Goal: Task Accomplishment & Management: Manage account settings

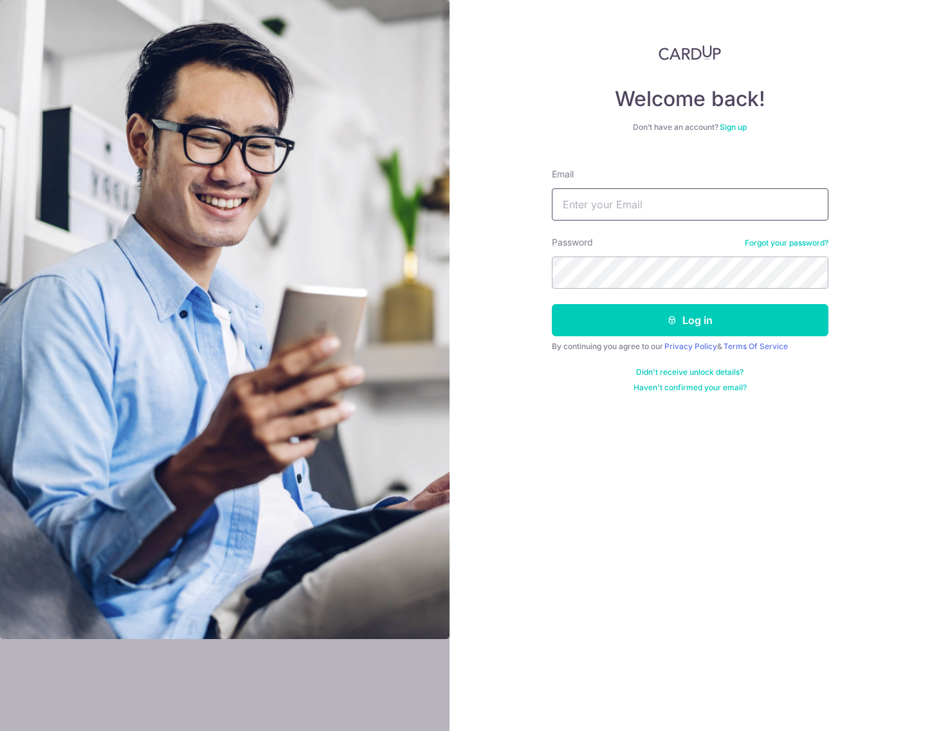
type input "[EMAIL_ADDRESS][DOMAIN_NAME]"
drag, startPoint x: 0, startPoint y: 0, endPoint x: 717, endPoint y: 206, distance: 746.3
click at [717, 206] on input "[EMAIL_ADDRESS][DOMAIN_NAME]" at bounding box center [690, 204] width 276 height 32
click at [841, 295] on div "Welcome back! Don’t have an account? Sign up Email hello@carpenters.com.sg Pass…" at bounding box center [689, 365] width 480 height 731
click at [744, 322] on button "Log in" at bounding box center [690, 320] width 276 height 32
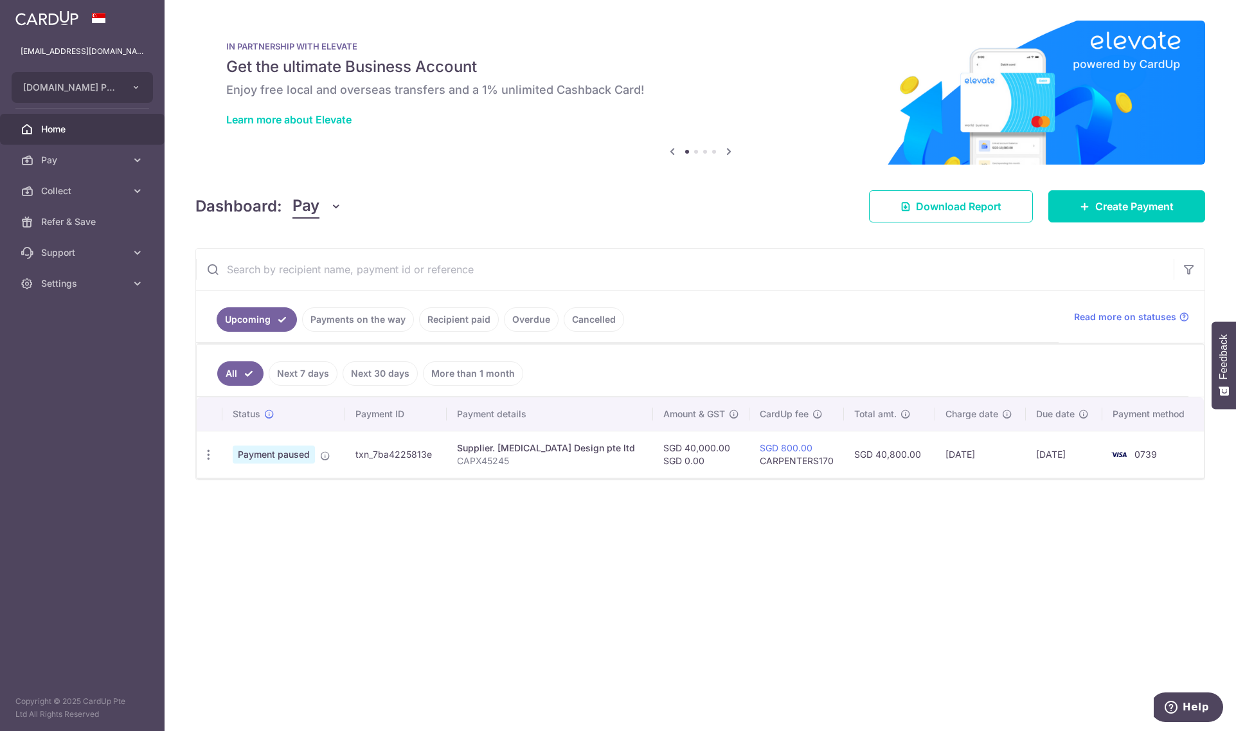
click at [803, 602] on div "× Pause Schedule Pause all future payments in this series Pause just this one p…" at bounding box center [701, 365] width 1072 height 731
click at [325, 454] on icon at bounding box center [325, 456] width 10 height 10
click at [211, 456] on icon "button" at bounding box center [208, 454] width 13 height 13
click at [437, 517] on div "Status Payment ID Payment details Amount & GST CardUp fee Total amt. Charge dat…" at bounding box center [700, 493] width 1007 height 192
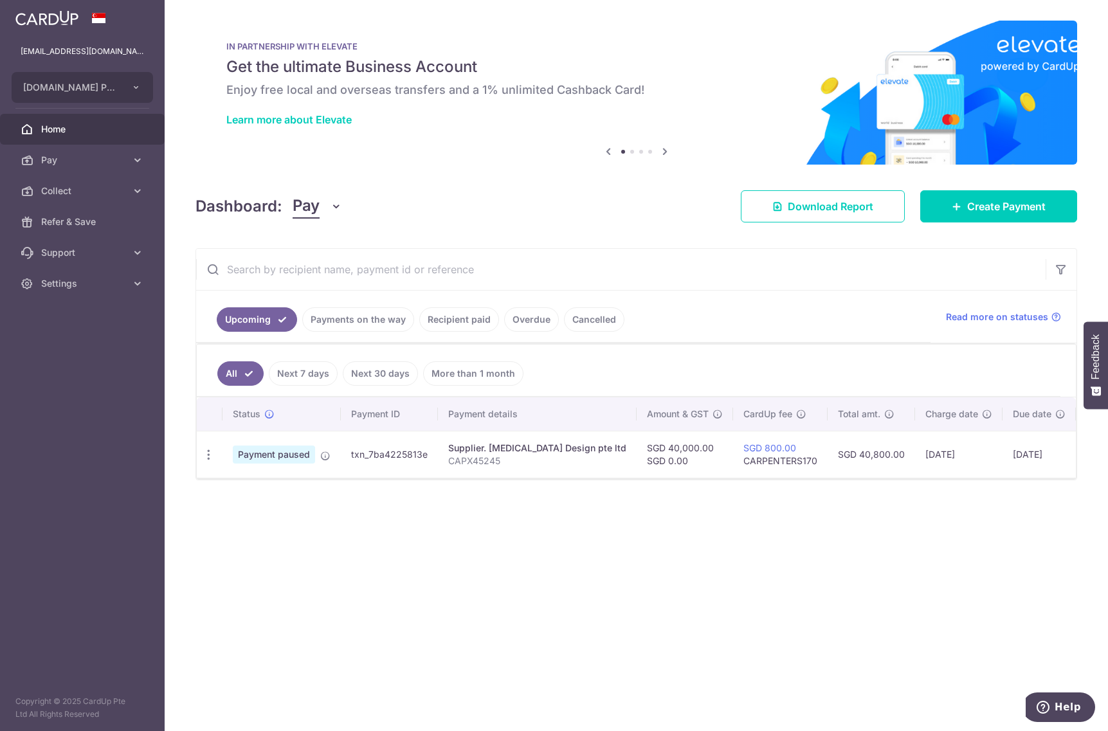
drag, startPoint x: 352, startPoint y: 454, endPoint x: 424, endPoint y: 458, distance: 72.7
click at [424, 458] on td "txn_7ba4225813e" at bounding box center [389, 454] width 97 height 47
copy td "txn_7ba4225813e"
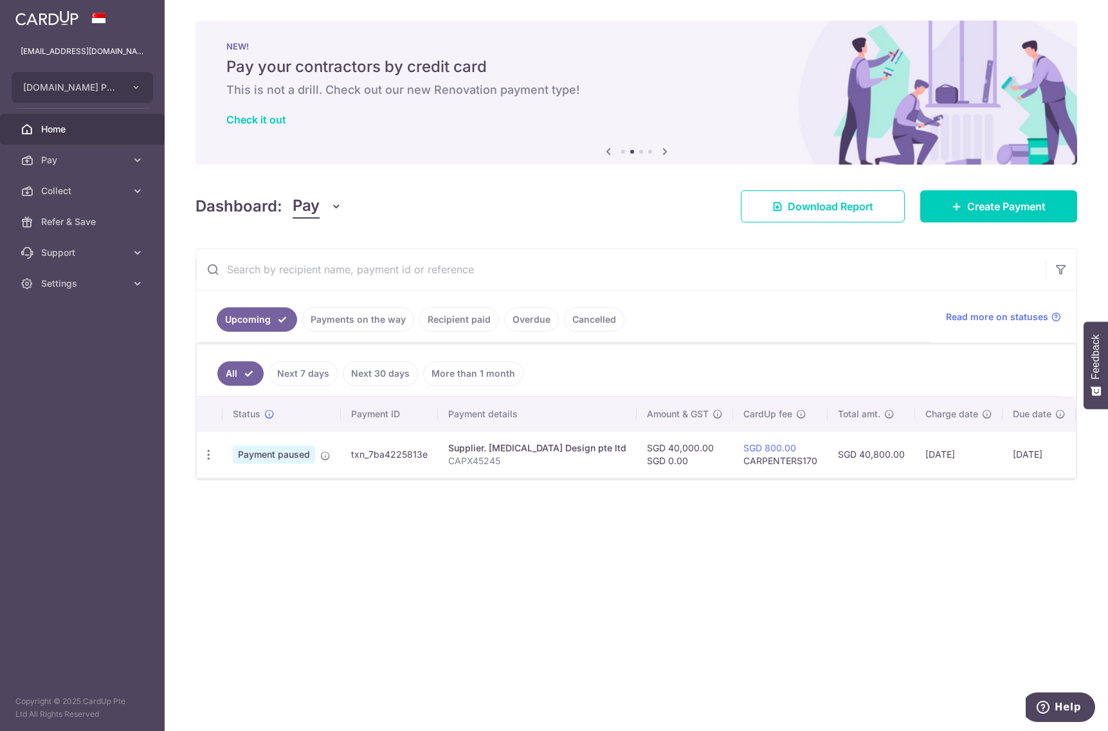
click at [534, 321] on link "Overdue" at bounding box center [531, 319] width 55 height 24
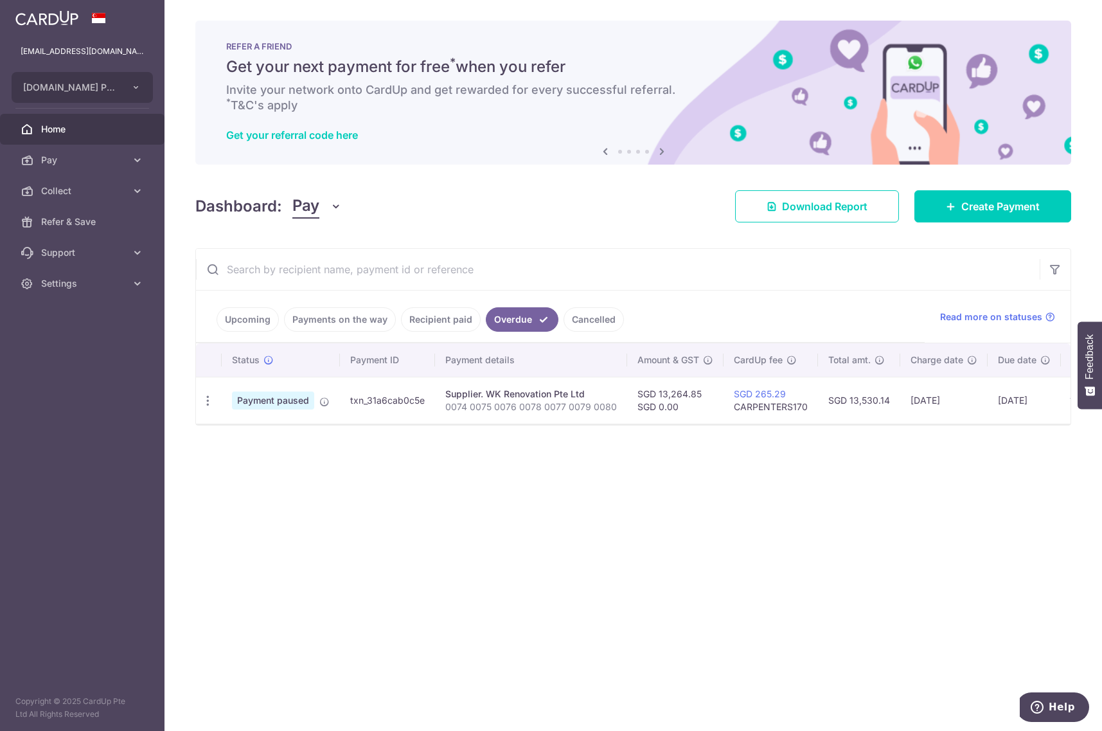
click at [467, 204] on div "Dashboard: Pay Pay Collect Download Report Download Report Create Payment" at bounding box center [633, 203] width 876 height 37
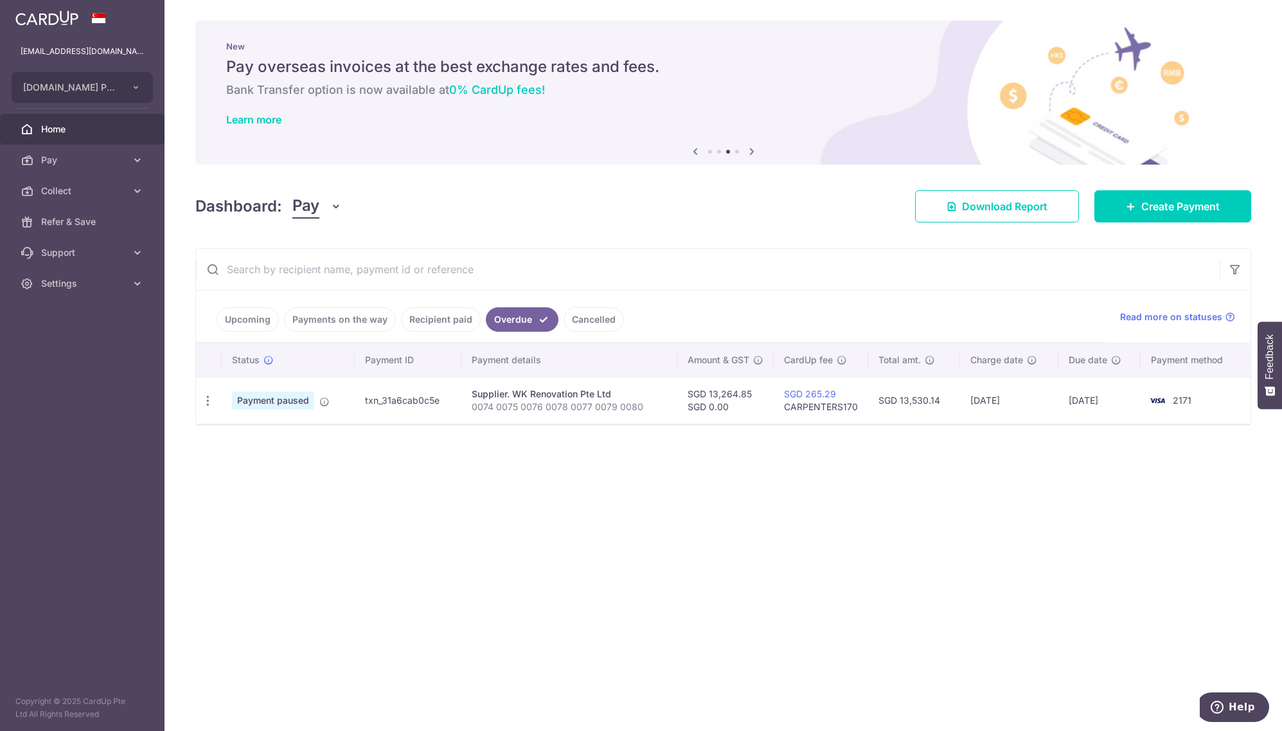
click at [245, 323] on link "Upcoming" at bounding box center [248, 319] width 62 height 24
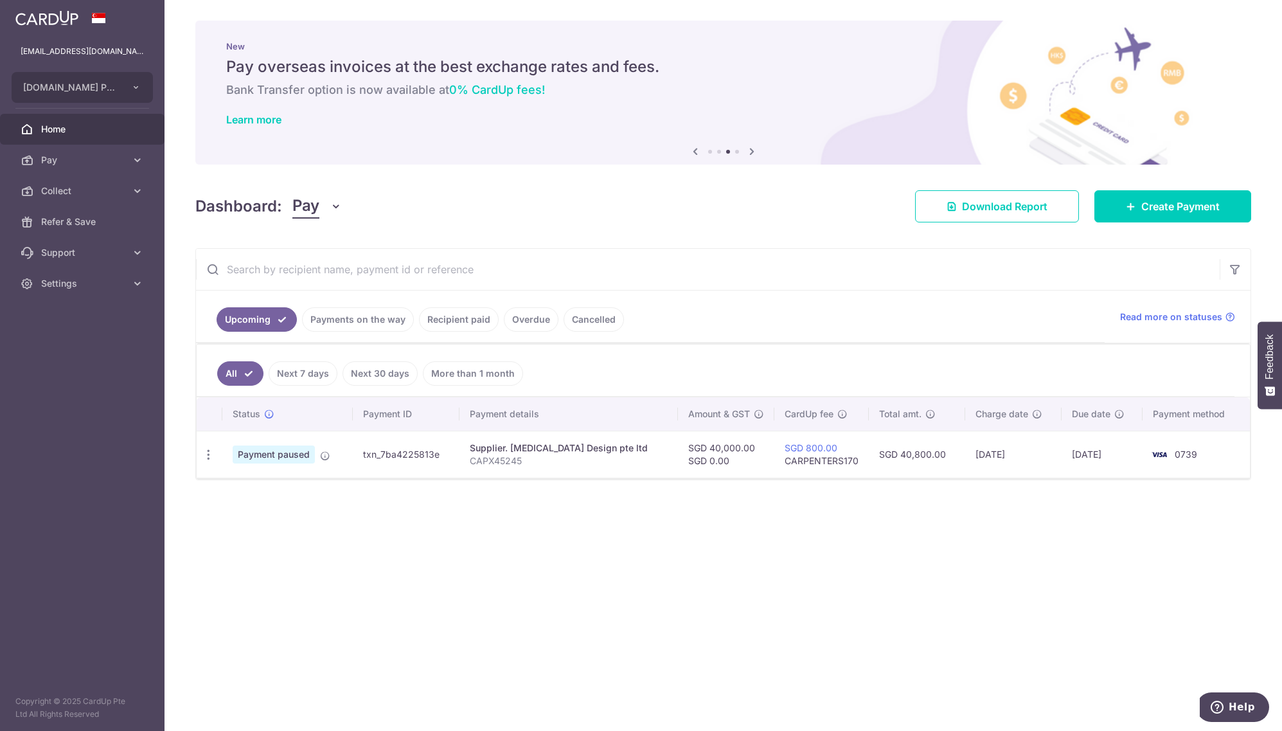
click at [345, 323] on link "Payments on the way" at bounding box center [358, 319] width 112 height 24
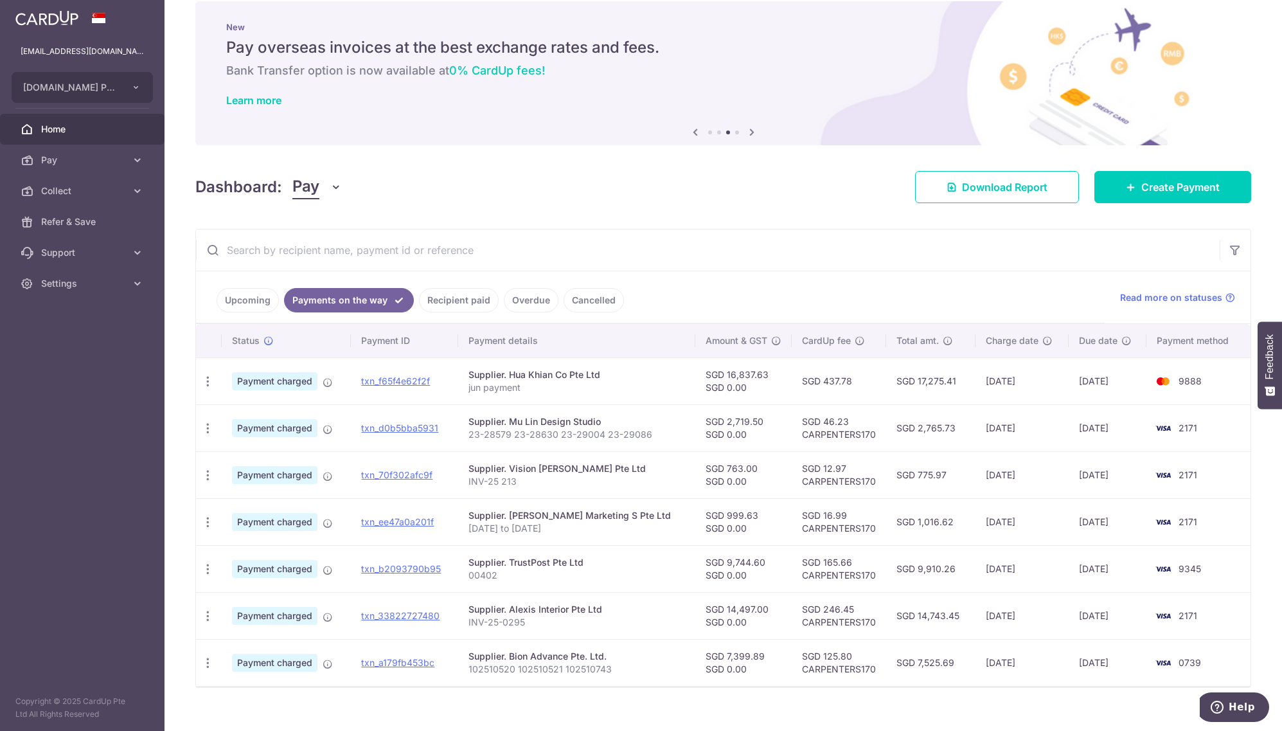
scroll to position [37, 0]
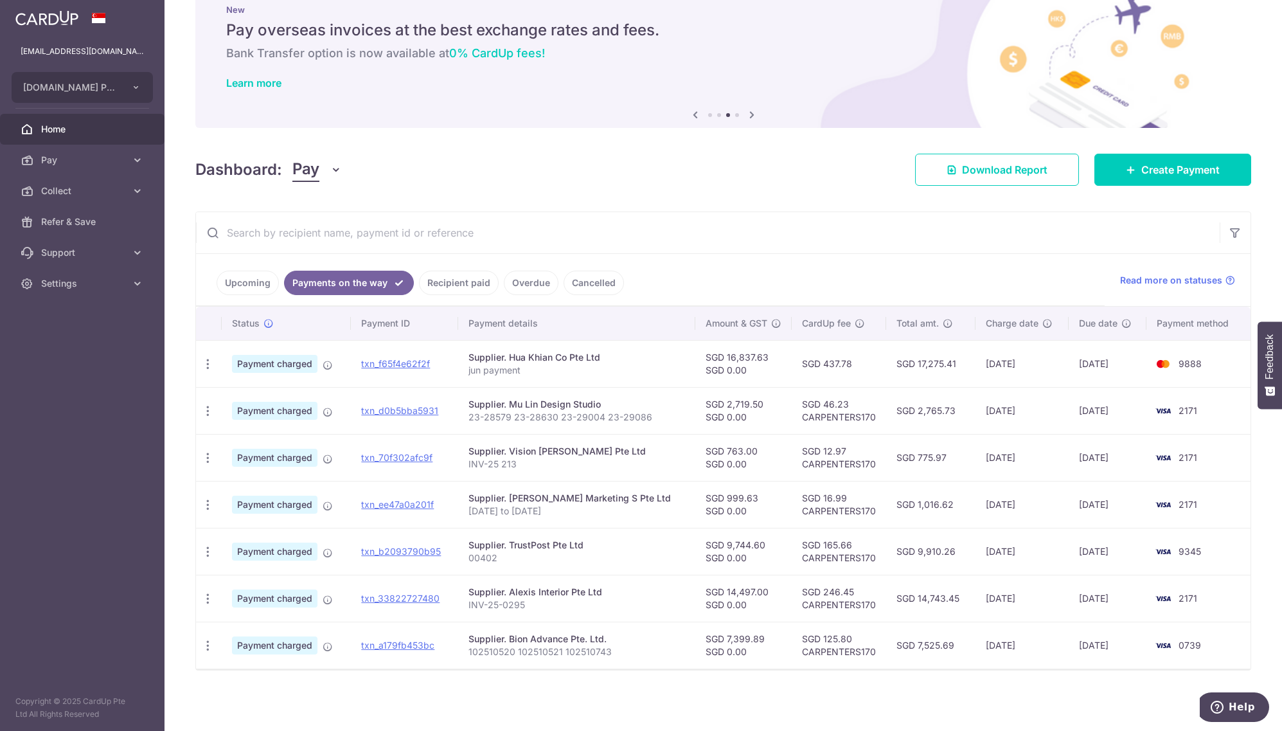
click at [456, 289] on link "Recipient paid" at bounding box center [459, 283] width 80 height 24
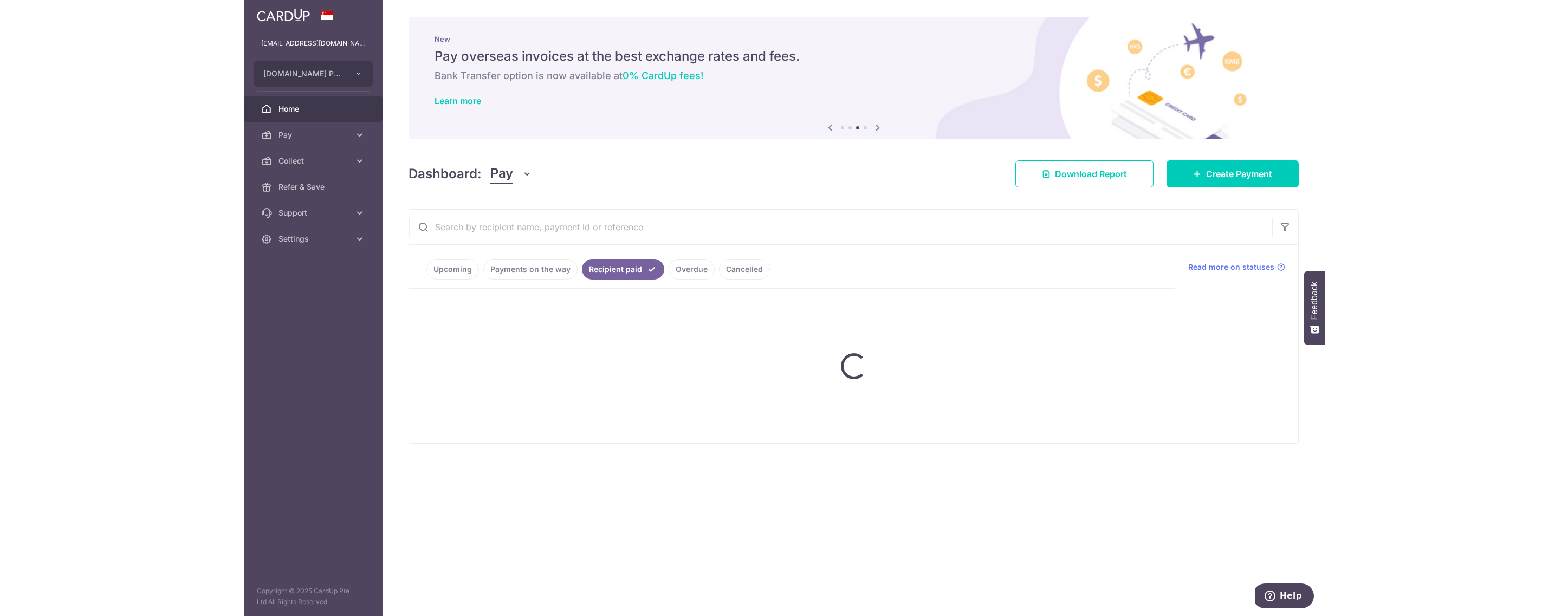
scroll to position [0, 0]
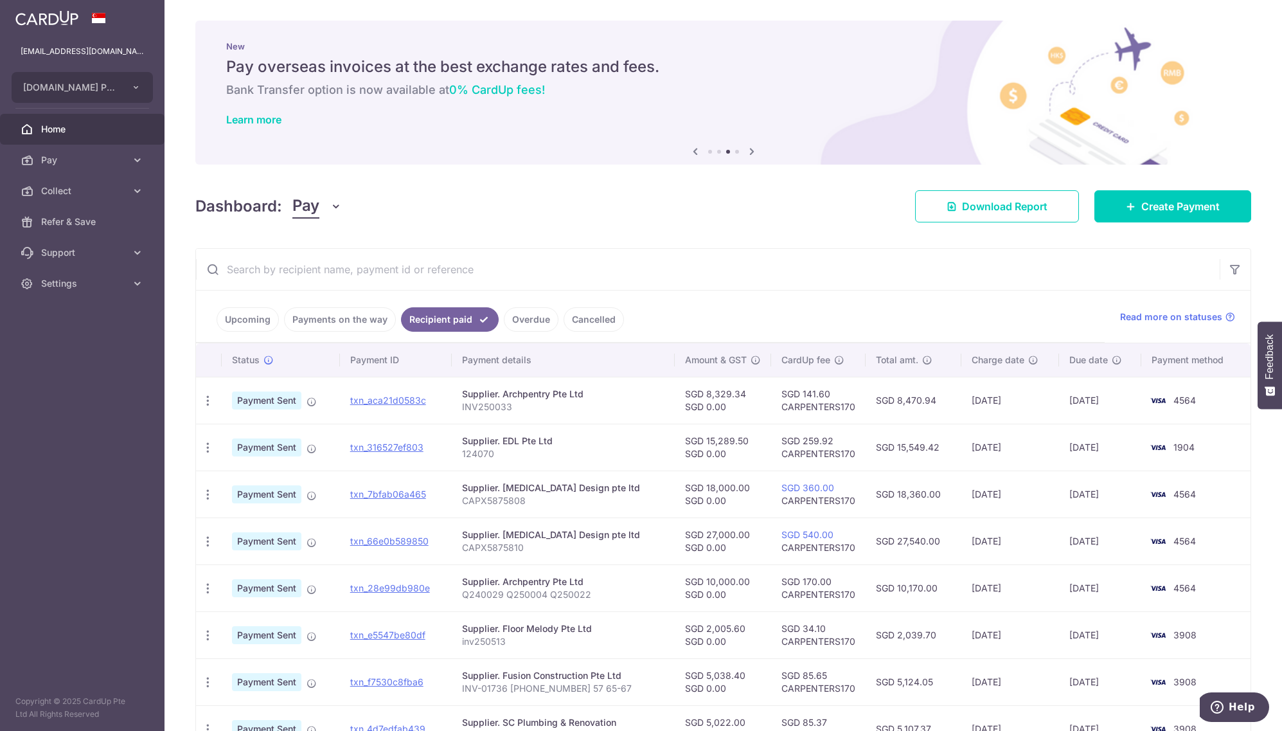
click at [533, 322] on link "Overdue" at bounding box center [531, 319] width 55 height 24
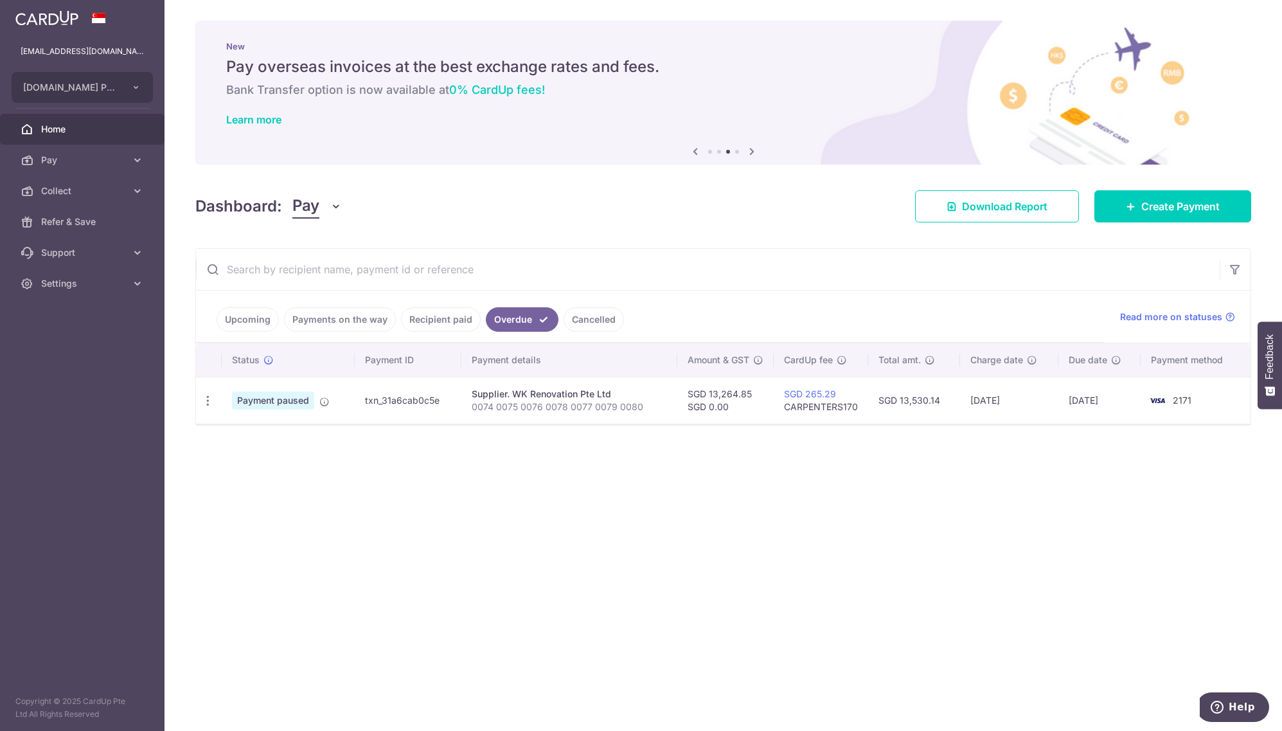
click at [586, 325] on link "Cancelled" at bounding box center [594, 319] width 60 height 24
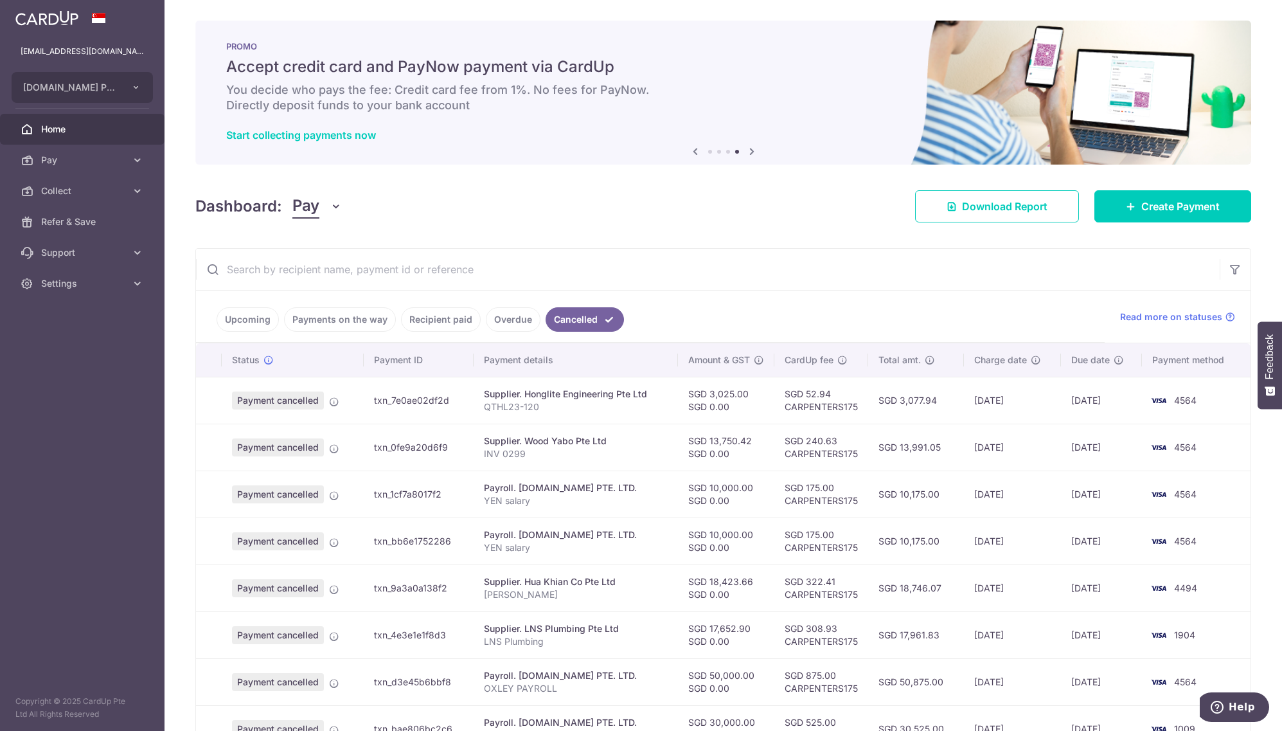
click at [222, 323] on link "Upcoming" at bounding box center [248, 319] width 62 height 24
